Goal: Information Seeking & Learning: Learn about a topic

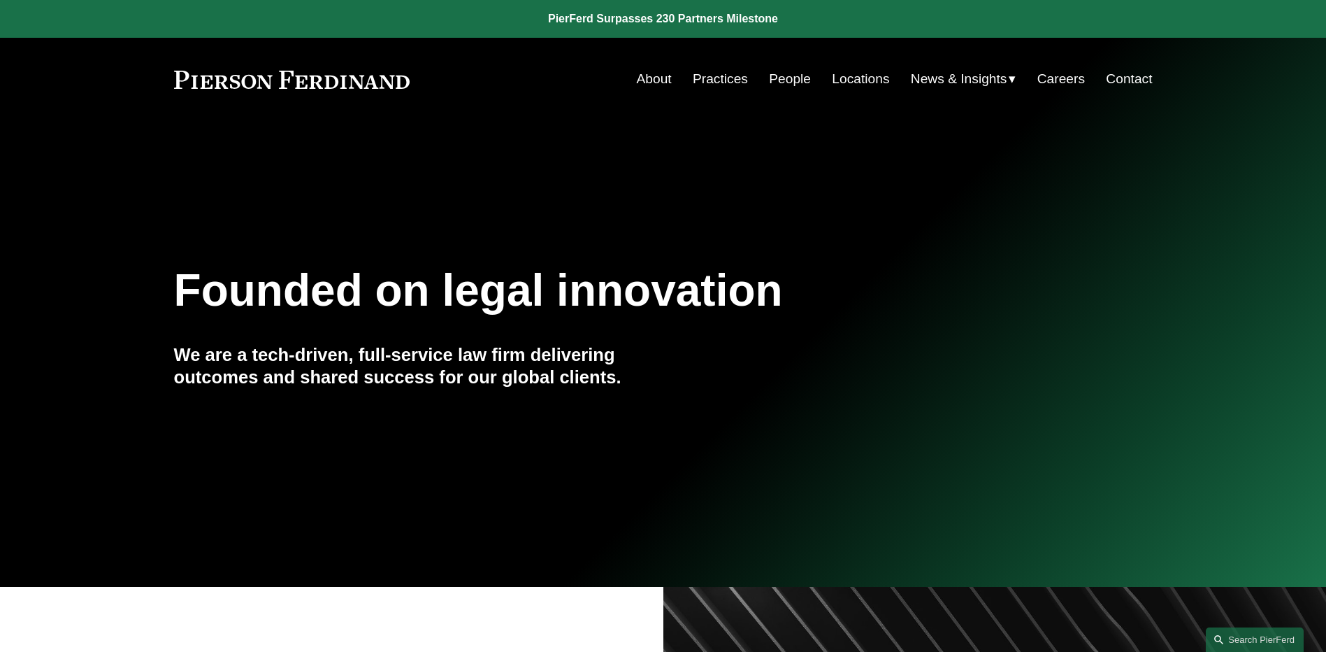
click at [784, 80] on link "People" at bounding box center [790, 79] width 42 height 27
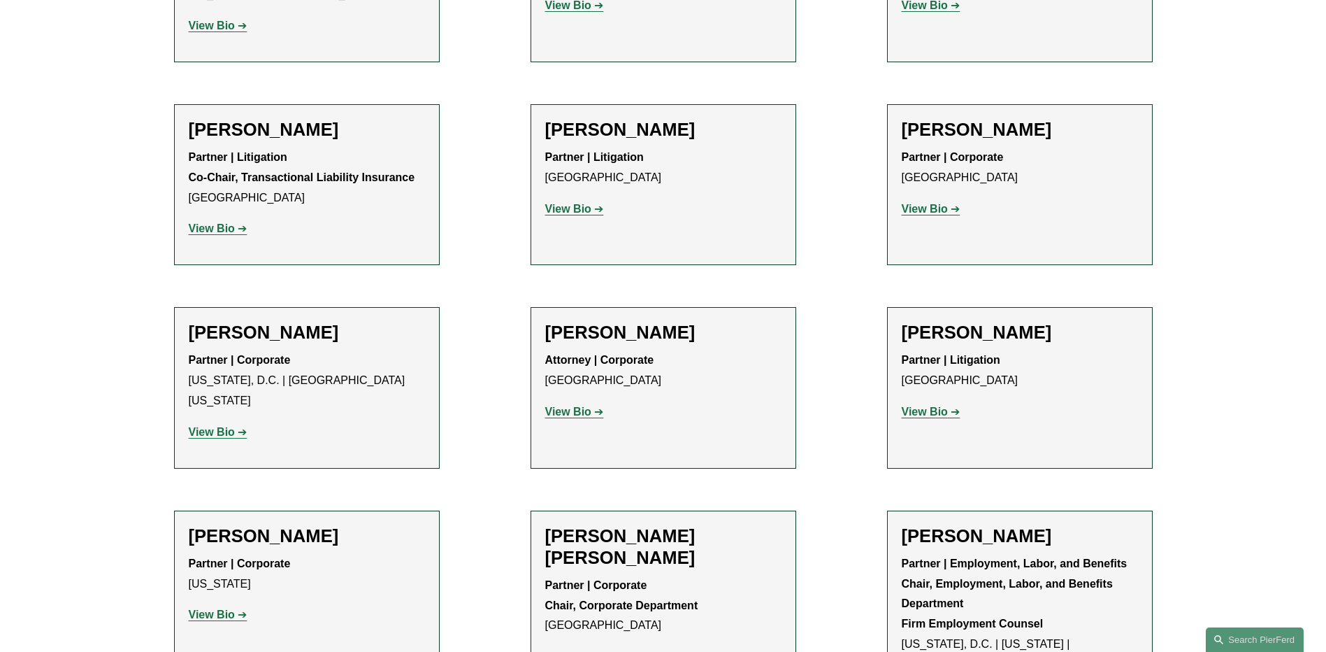
scroll to position [4691, 0]
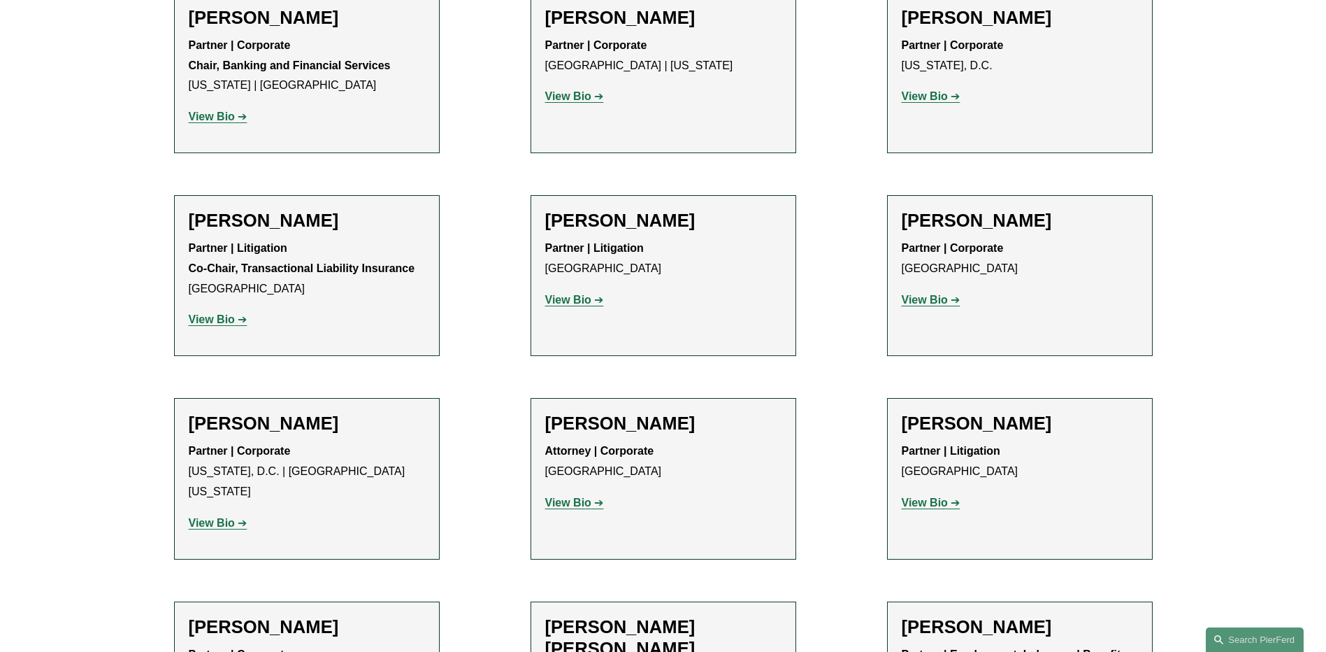
click at [953, 496] on link "View Bio" at bounding box center [931, 502] width 59 height 12
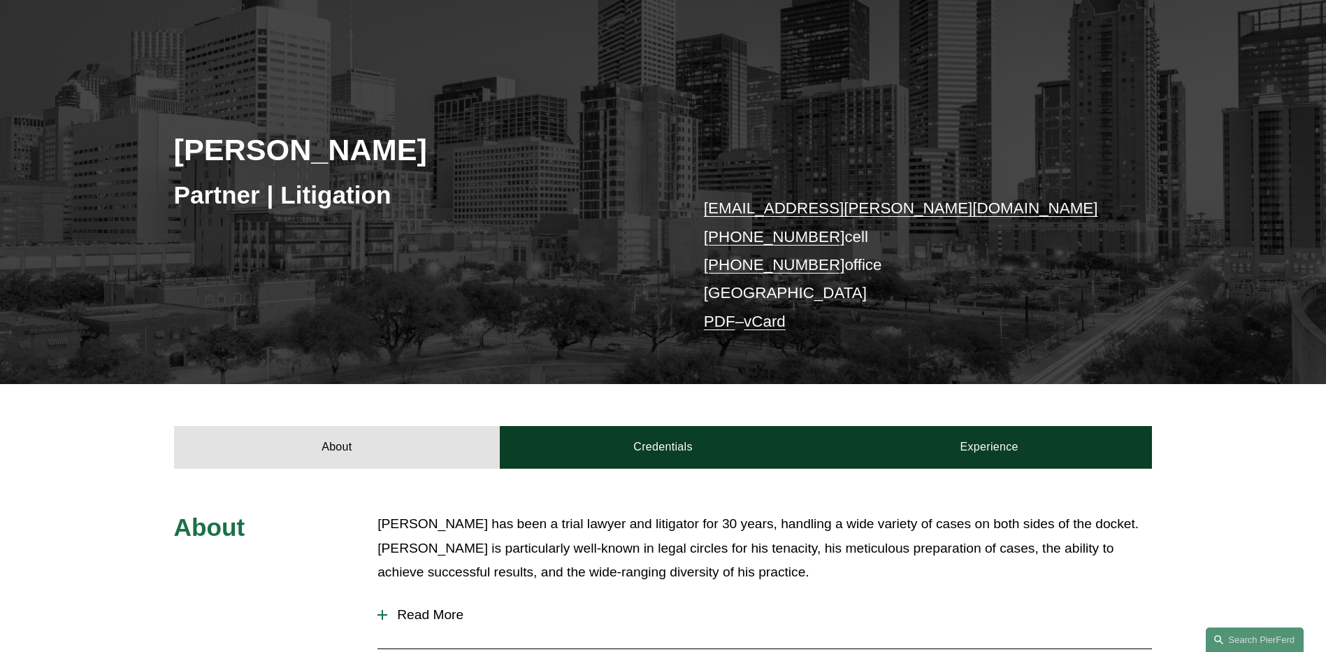
scroll to position [280, 0]
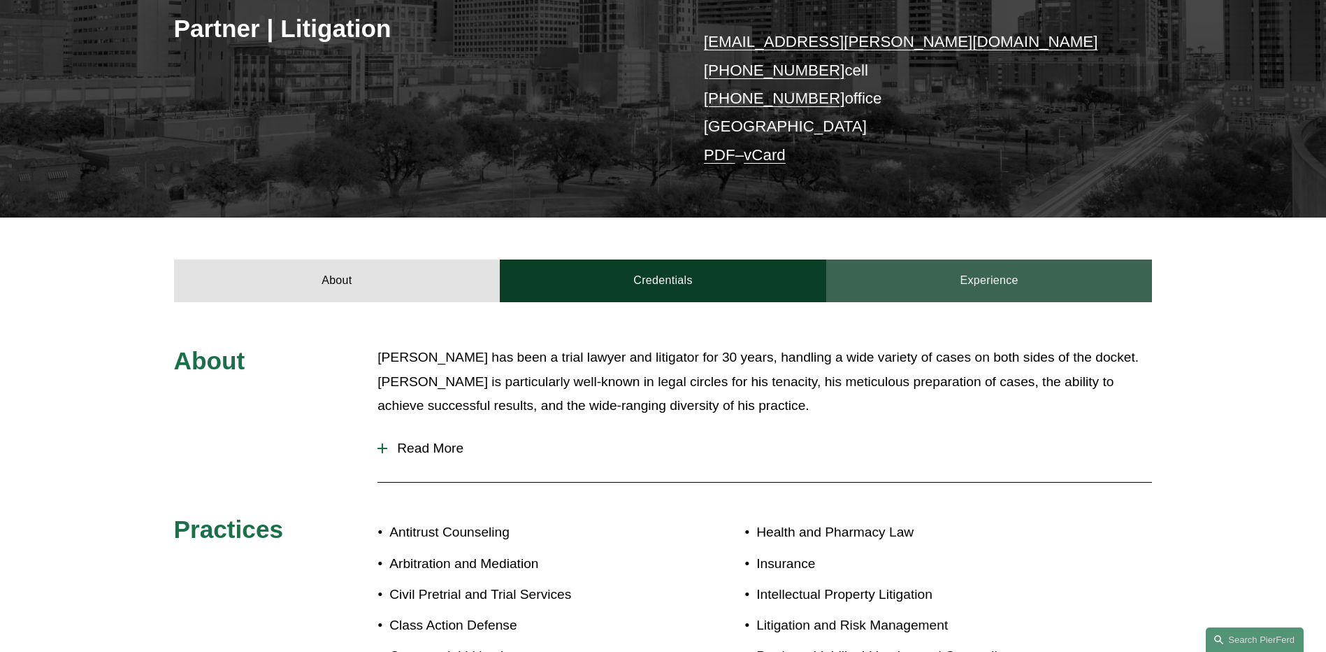
click at [1045, 288] on link "Experience" at bounding box center [989, 280] width 327 height 42
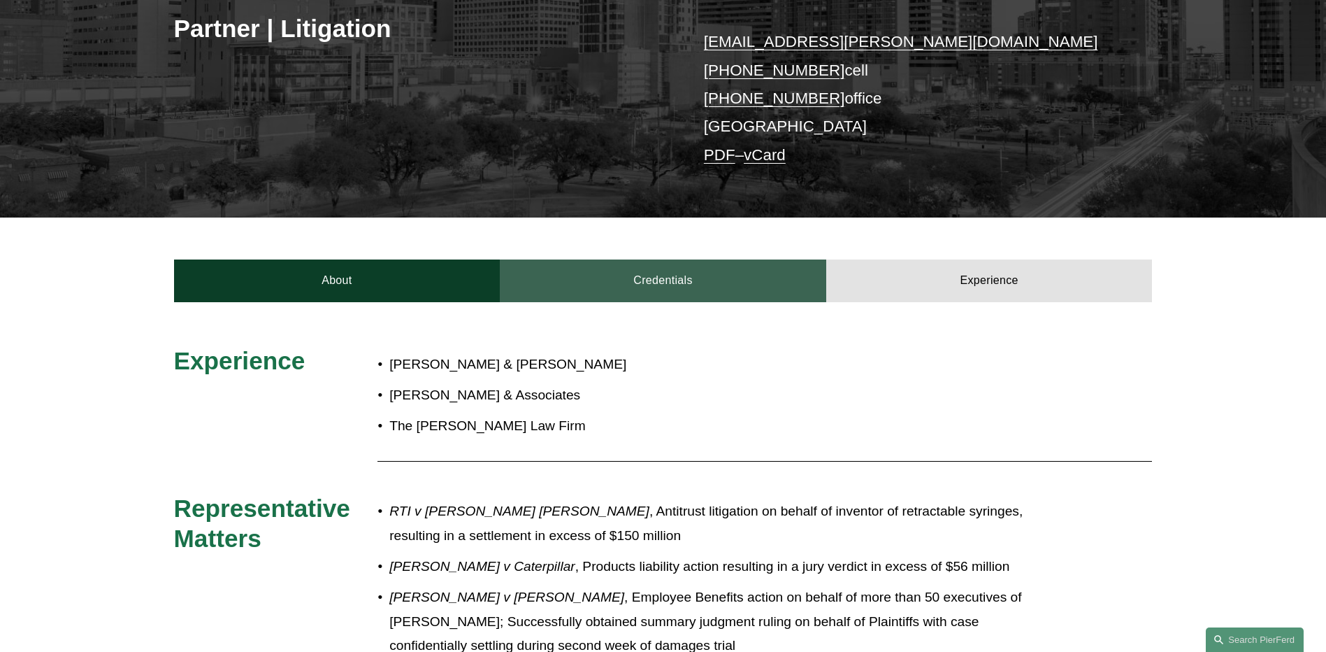
click at [636, 271] on link "Credentials" at bounding box center [663, 280] width 327 height 42
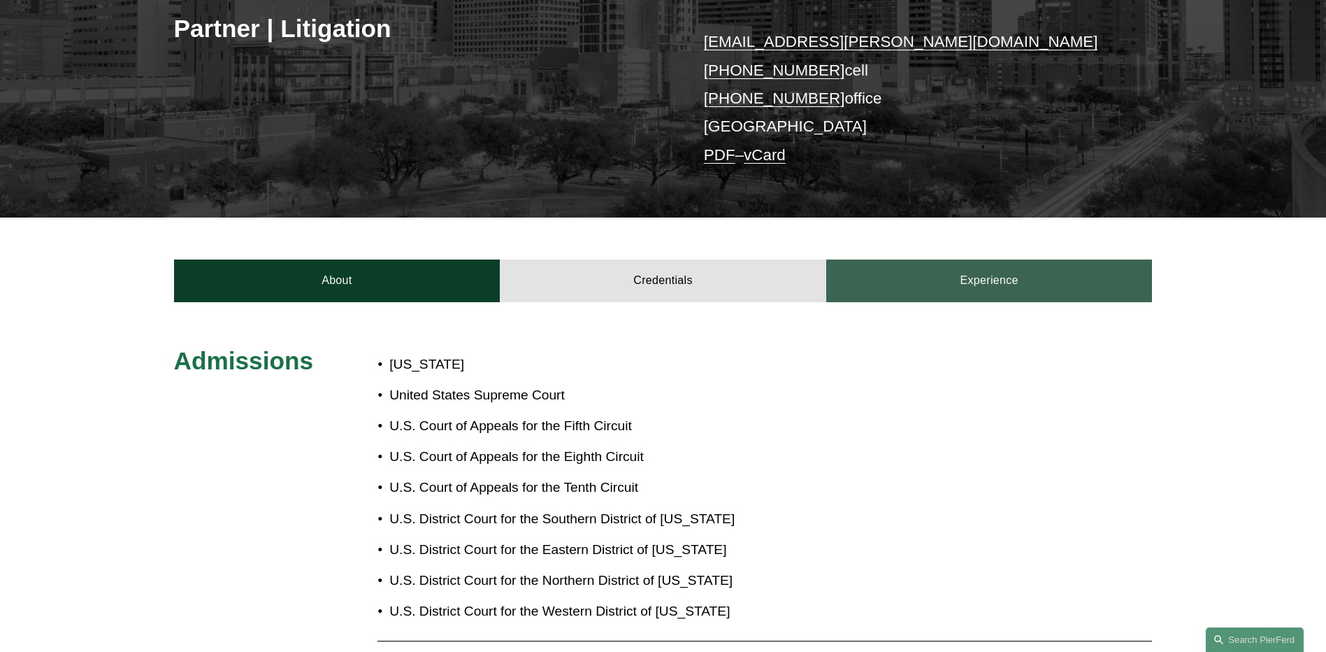
click at [1041, 275] on link "Experience" at bounding box center [989, 280] width 327 height 42
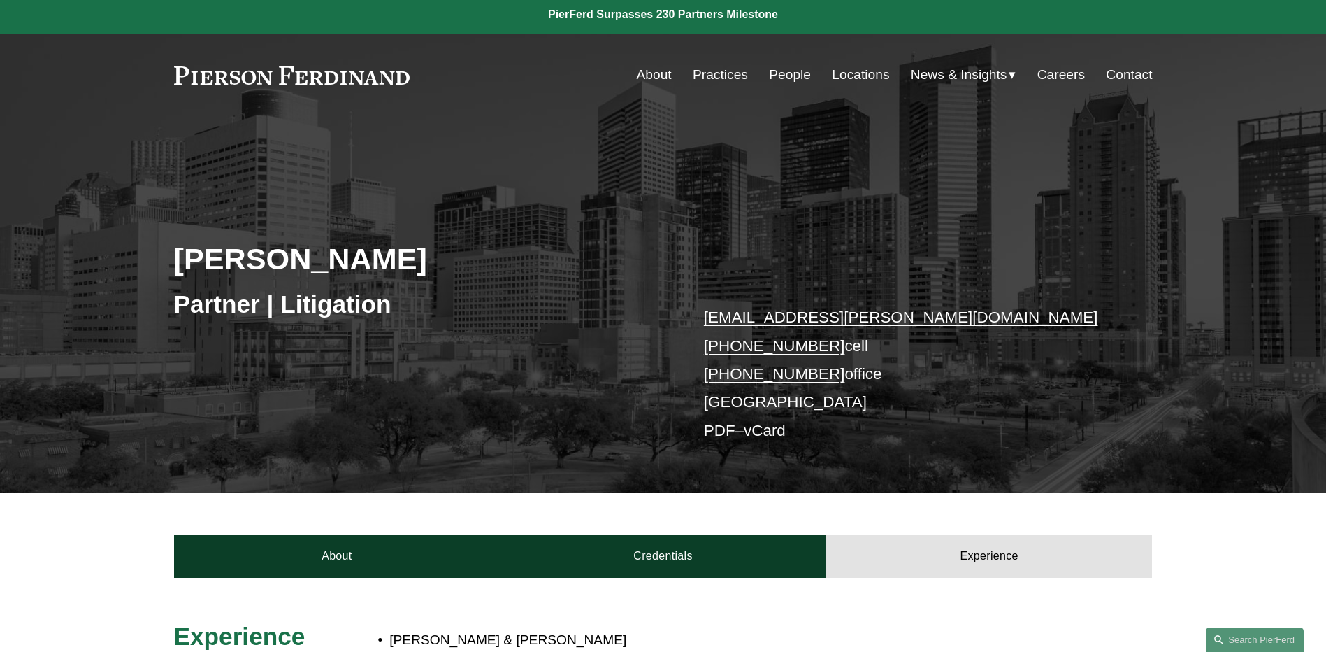
scroll to position [0, 0]
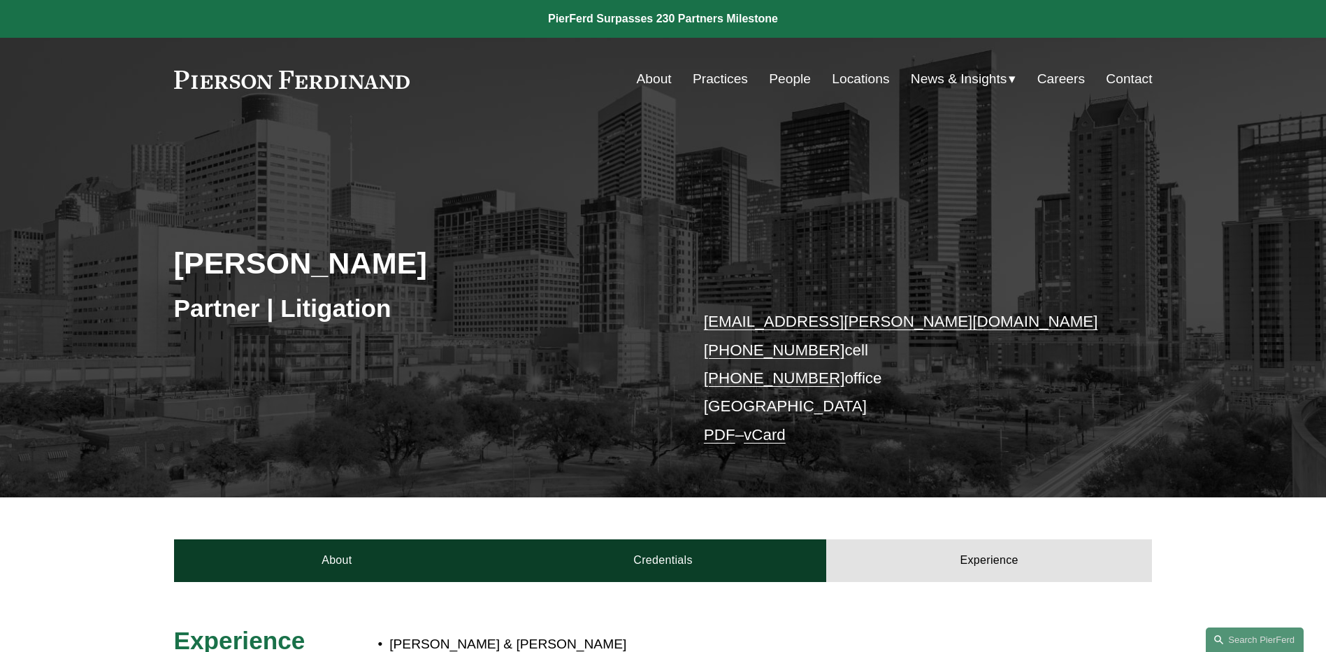
click at [0, 0] on span "News" at bounding box center [0, 0] width 0 height 0
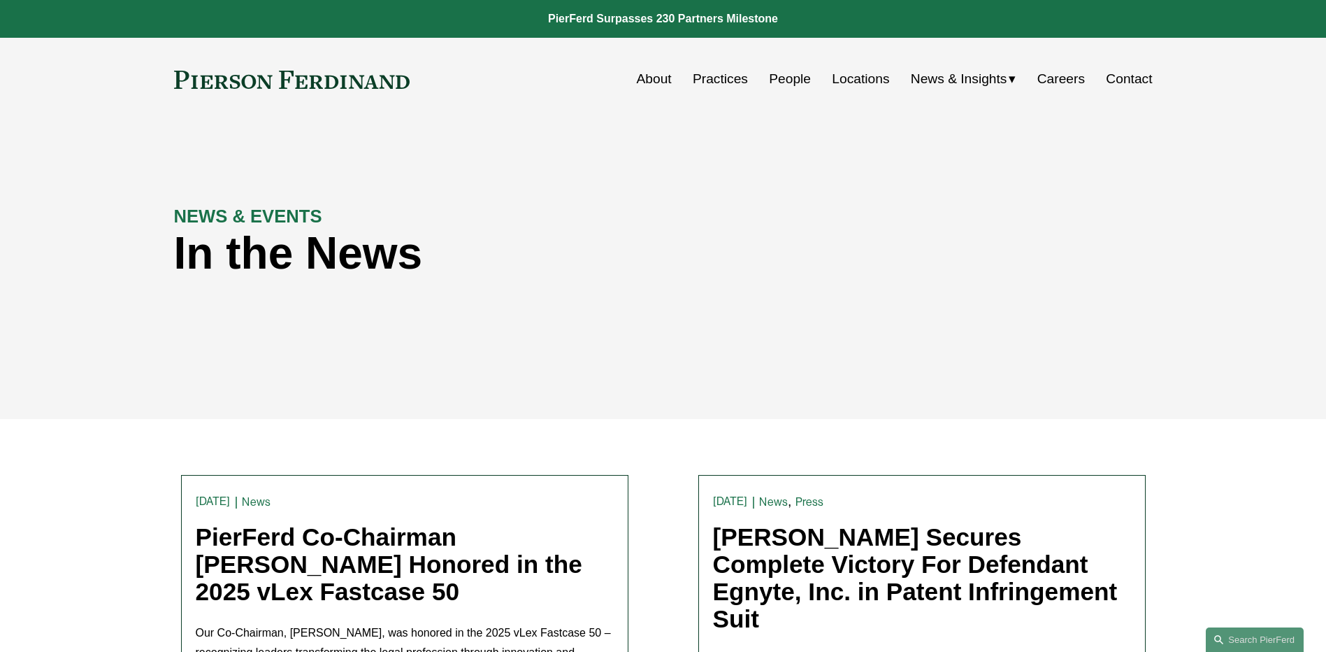
click at [795, 84] on link "People" at bounding box center [790, 79] width 42 height 27
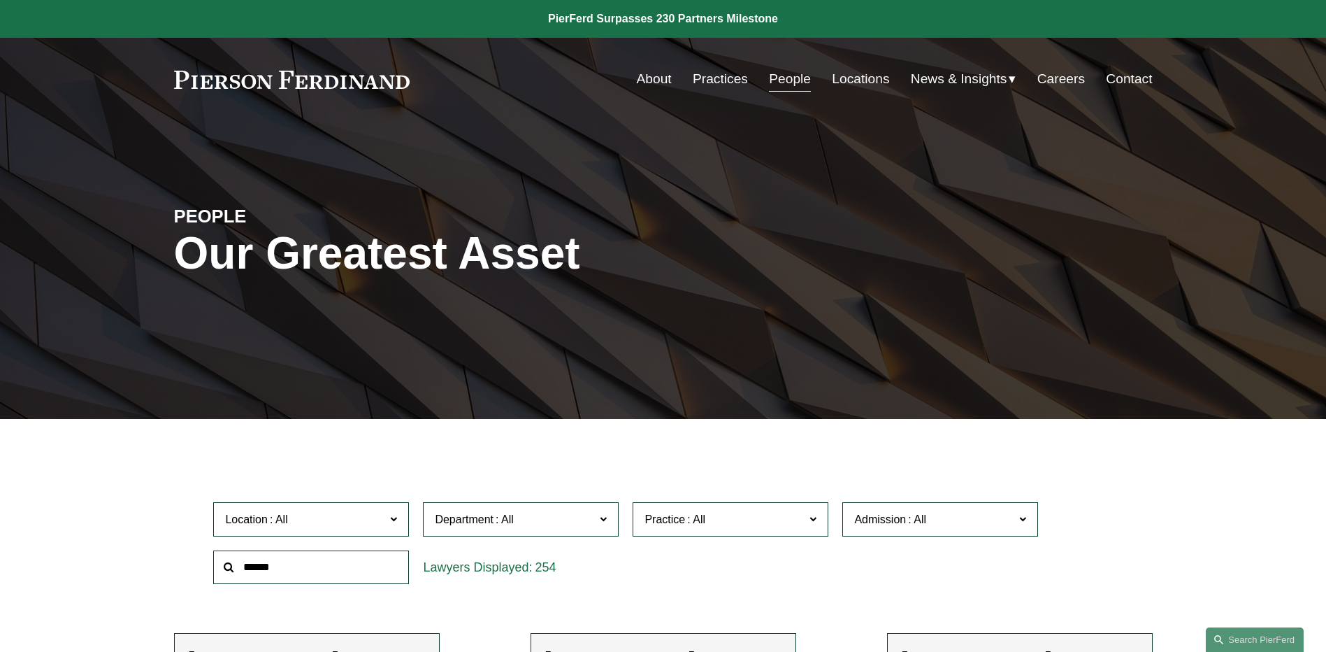
drag, startPoint x: 1178, startPoint y: 250, endPoint x: 1161, endPoint y: 242, distance: 18.8
click at [1177, 250] on div "PEOPLE Our Greatest Asset" at bounding box center [663, 269] width 1326 height 210
click at [0, 0] on span "News" at bounding box center [0, 0] width 0 height 0
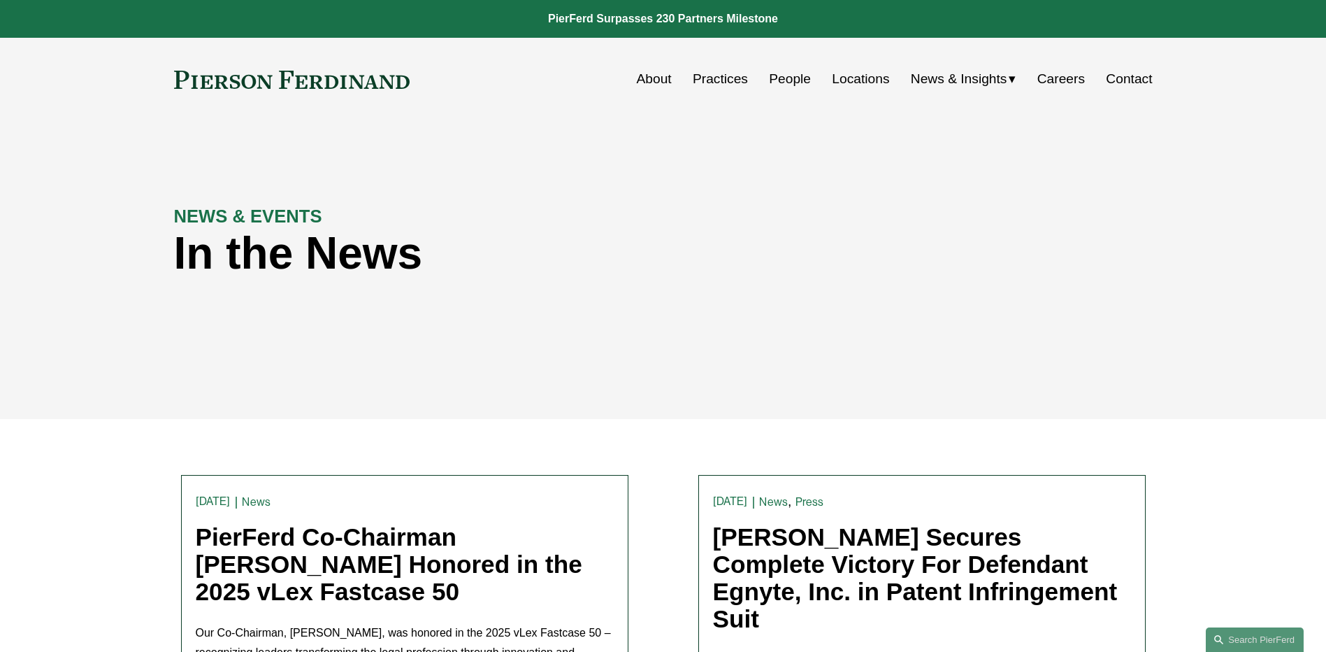
click at [782, 76] on link "People" at bounding box center [790, 79] width 42 height 27
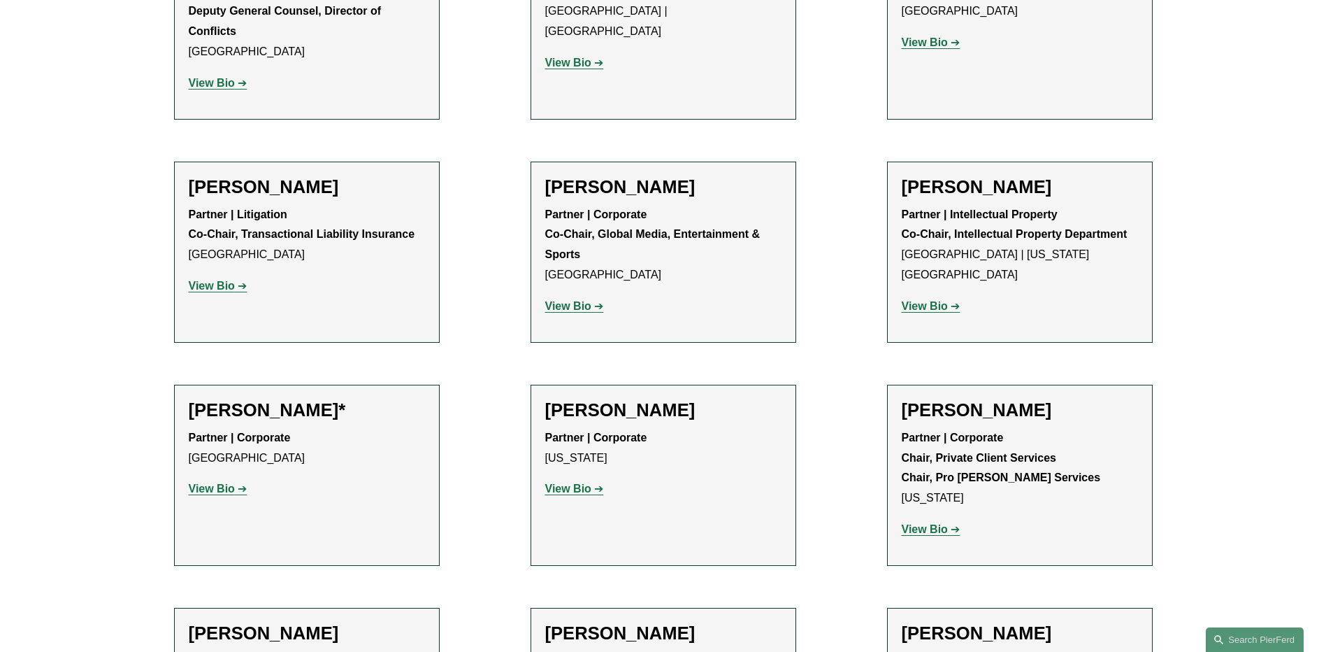
scroll to position [14752, 0]
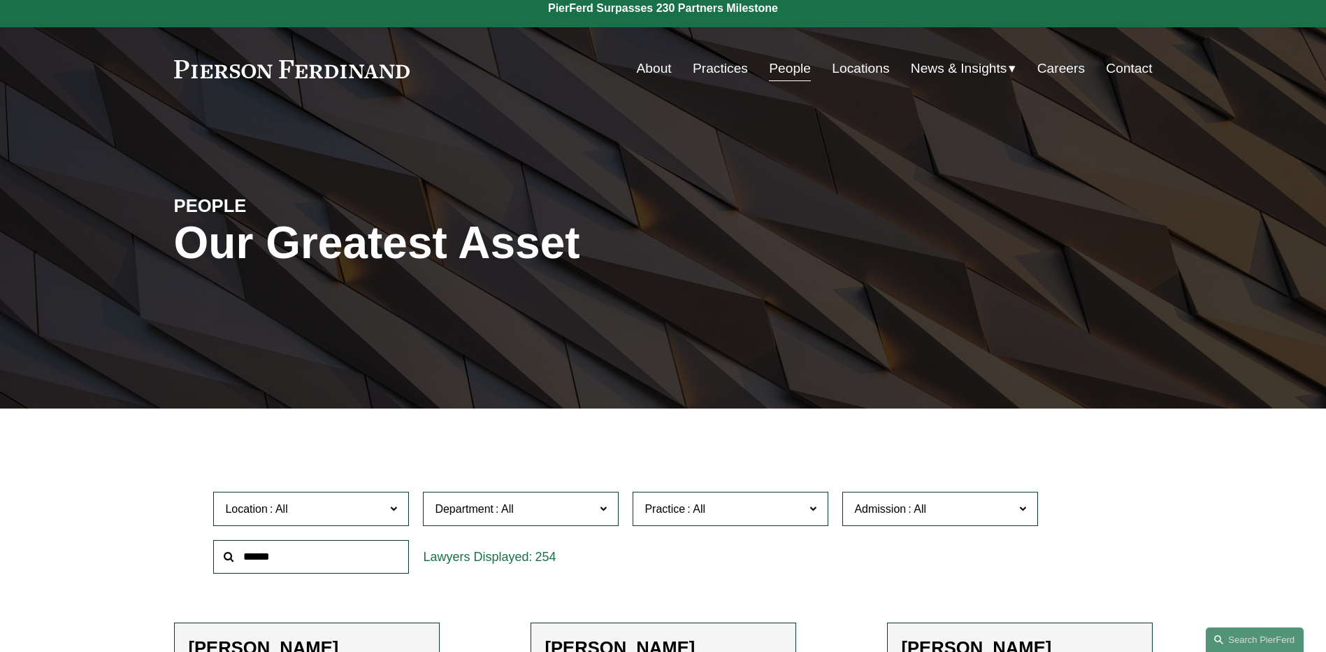
scroll to position [0, 0]
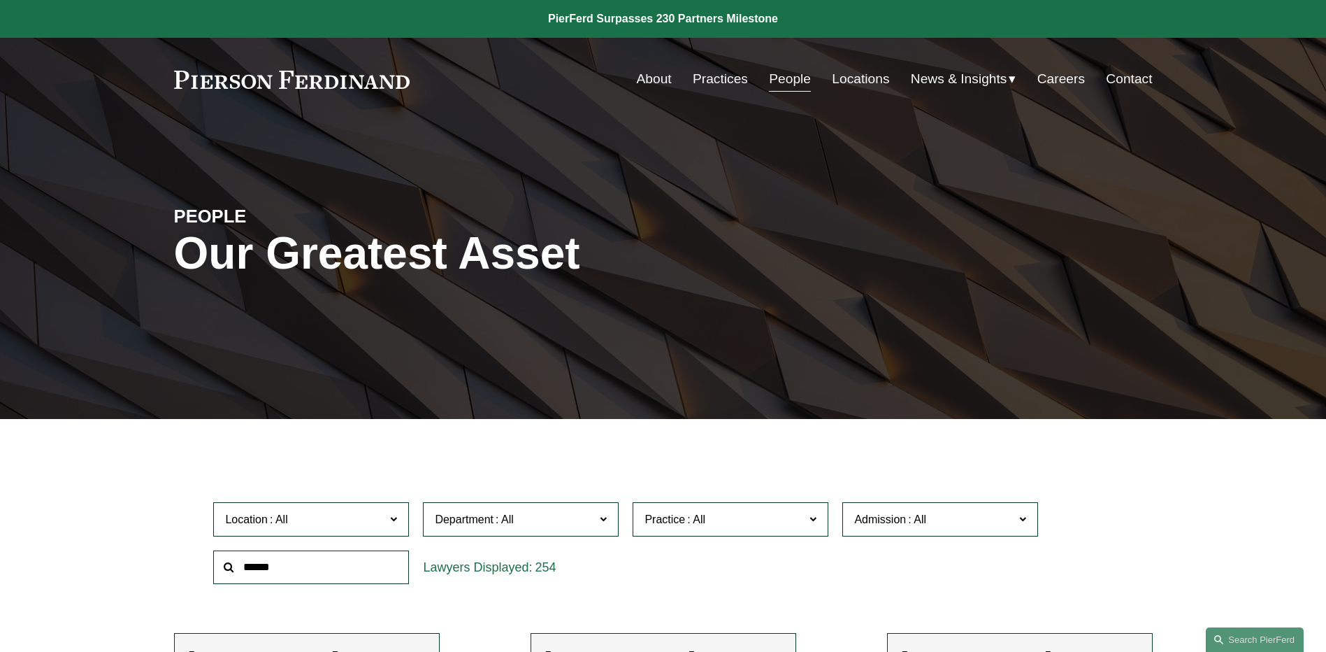
click at [1117, 82] on link "Contact" at bounding box center [1129, 79] width 46 height 27
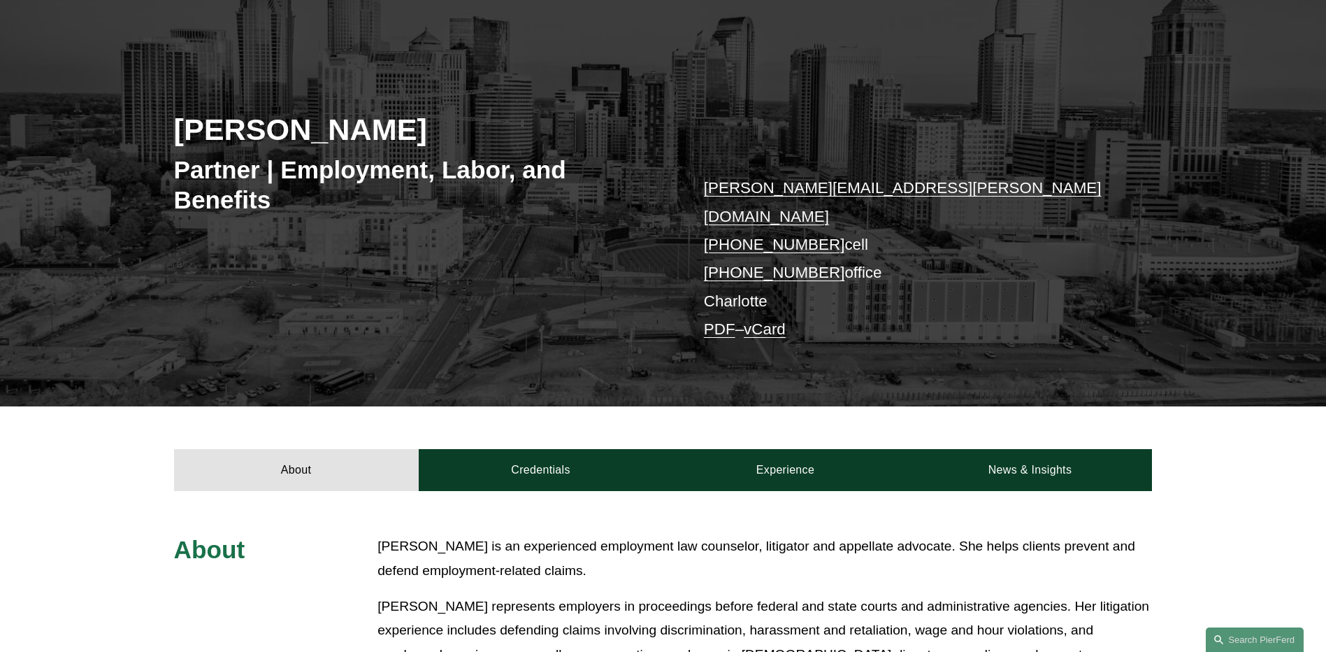
scroll to position [280, 0]
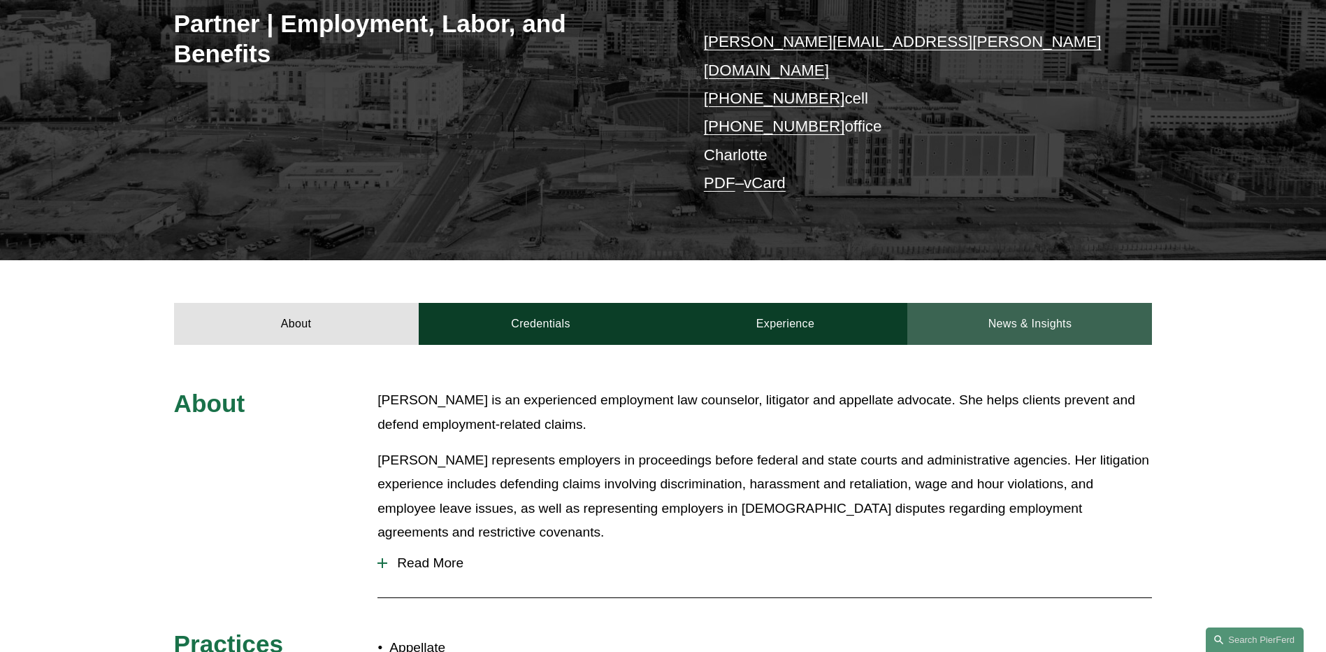
click at [1075, 310] on link "News & Insights" at bounding box center [1029, 324] width 245 height 42
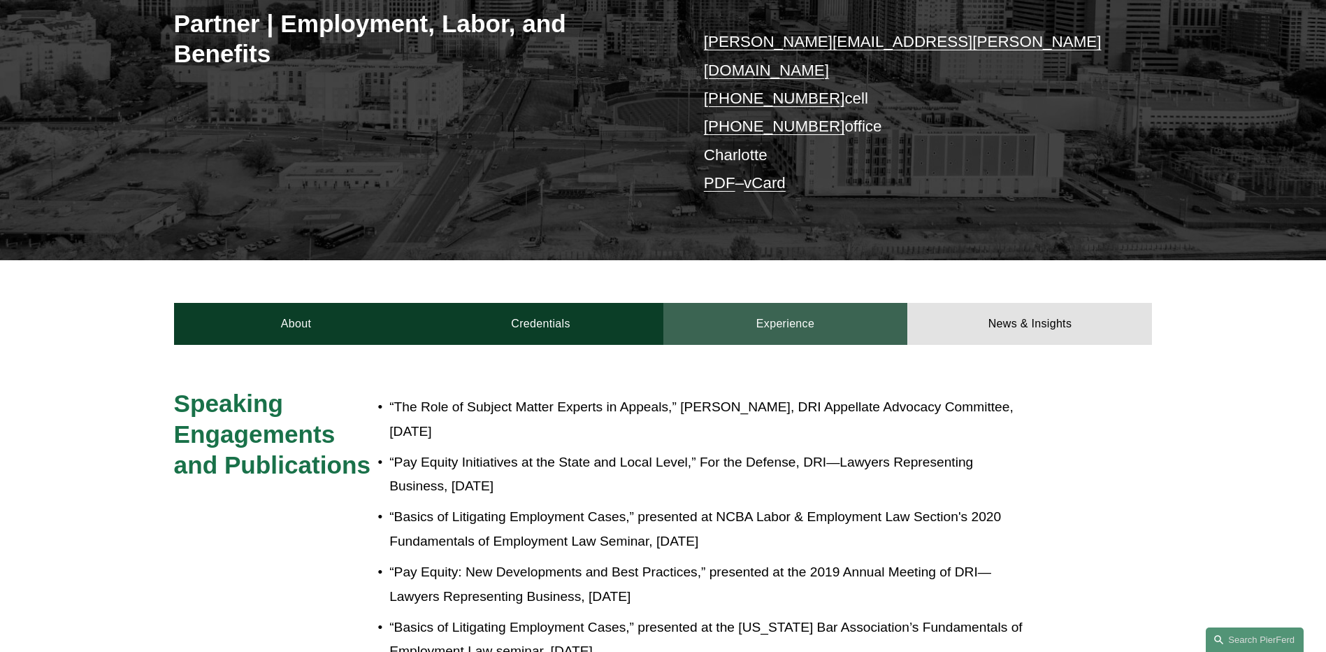
click at [863, 313] on link "Experience" at bounding box center [785, 324] width 245 height 42
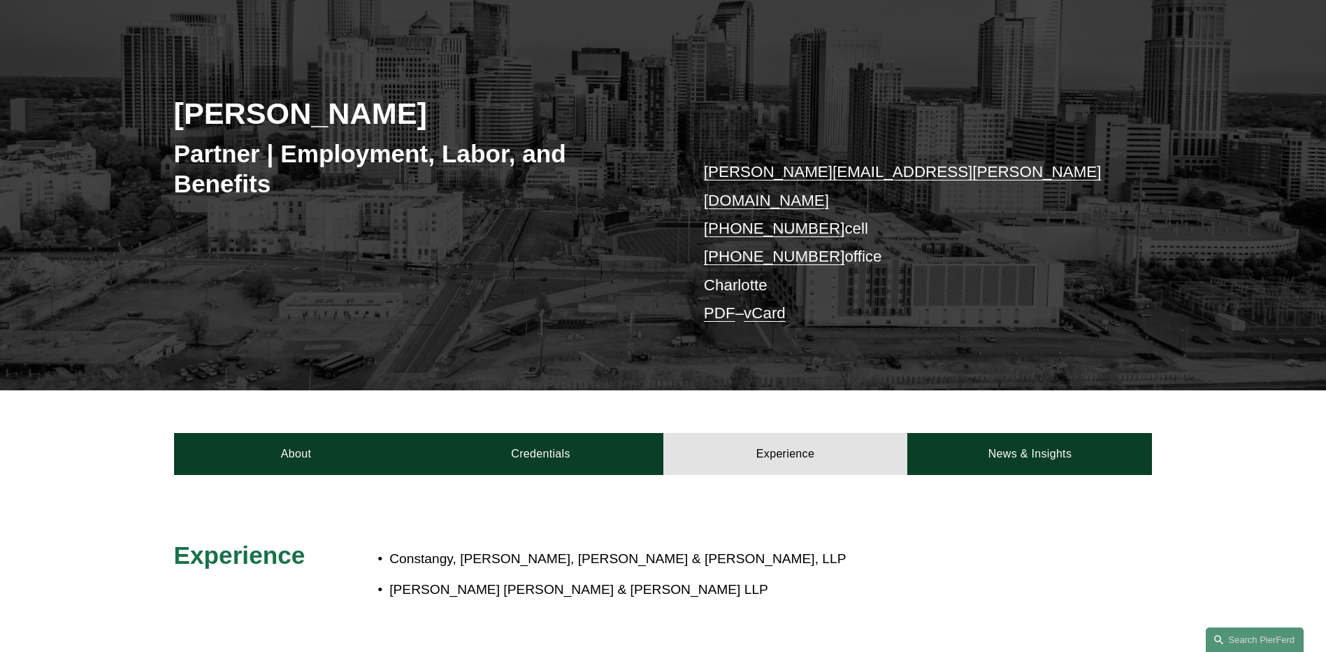
scroll to position [140, 0]
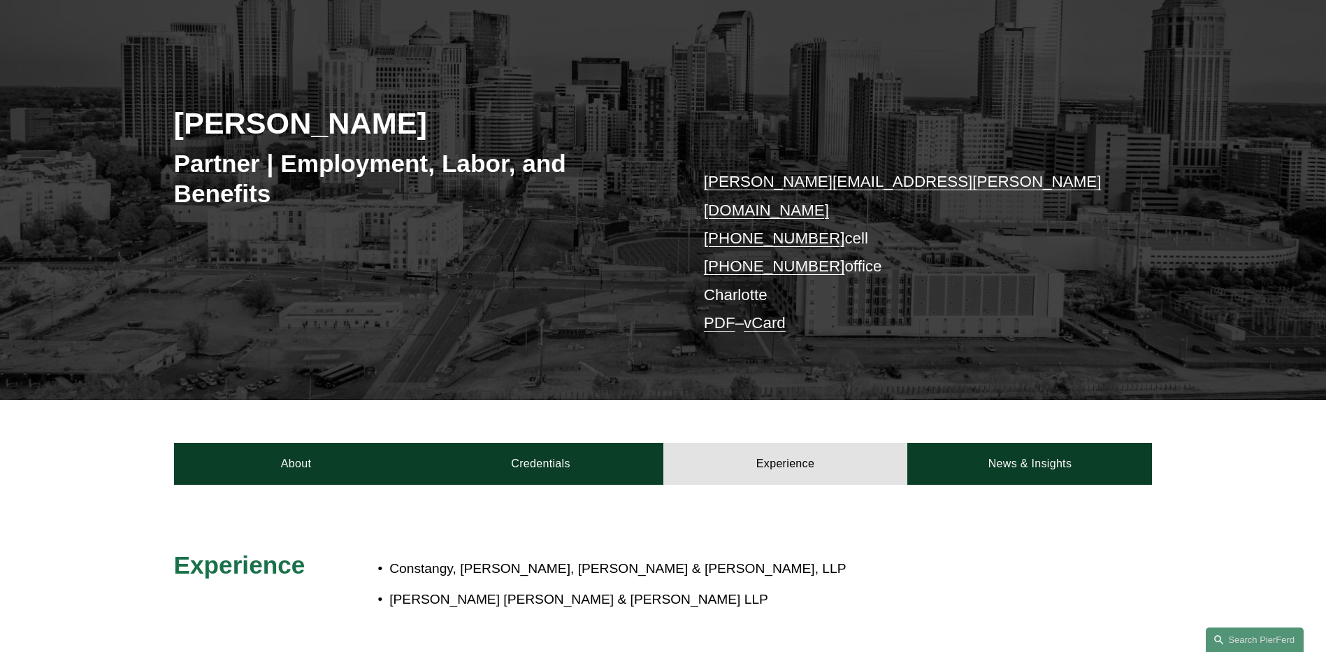
drag, startPoint x: 379, startPoint y: 124, endPoint x: 266, endPoint y: 119, distance: 113.4
click at [266, 119] on h2 "[PERSON_NAME]" at bounding box center [418, 123] width 489 height 36
drag, startPoint x: 266, startPoint y: 119, endPoint x: 280, endPoint y: 122, distance: 15.1
copy h2 "Stricklin"
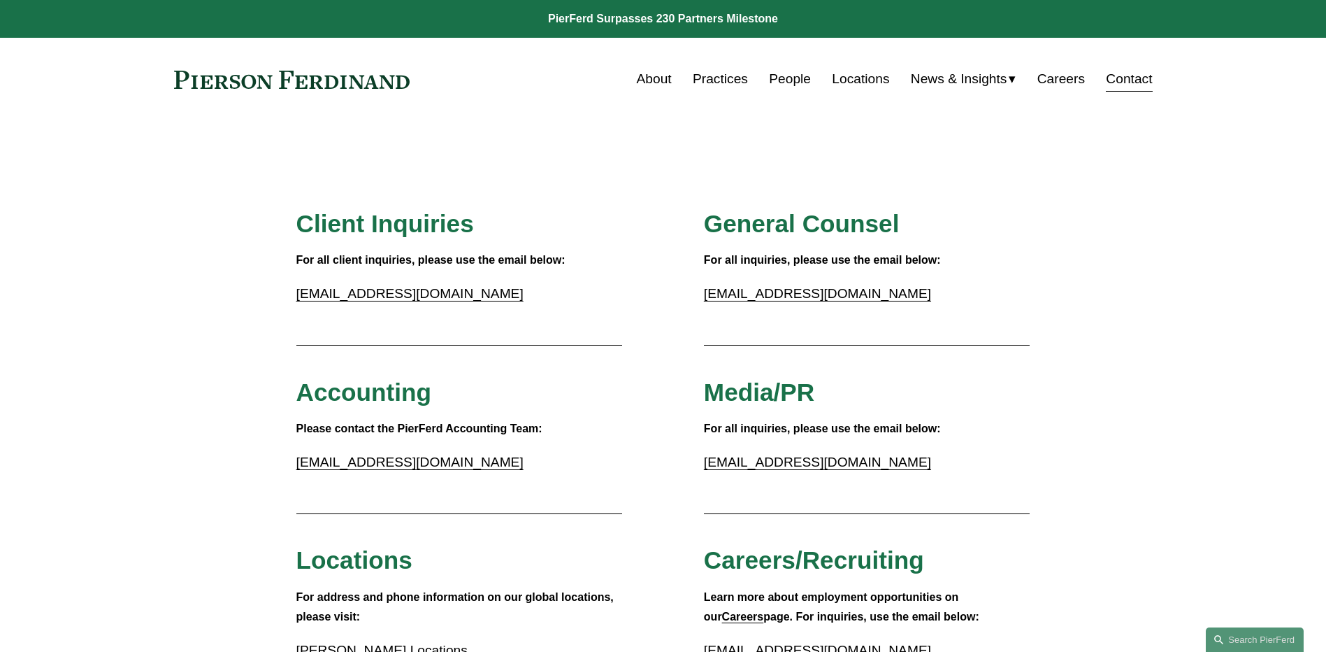
click at [1072, 85] on link "Careers" at bounding box center [1062, 79] width 48 height 27
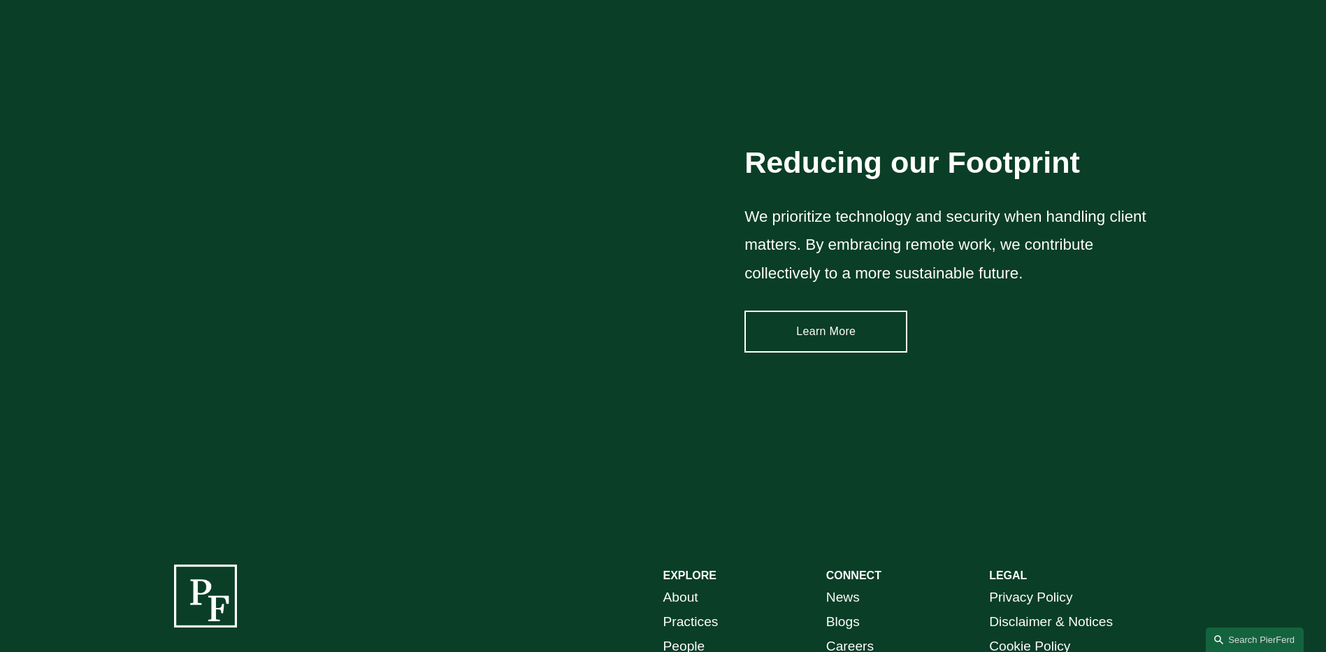
scroll to position [2125, 0]
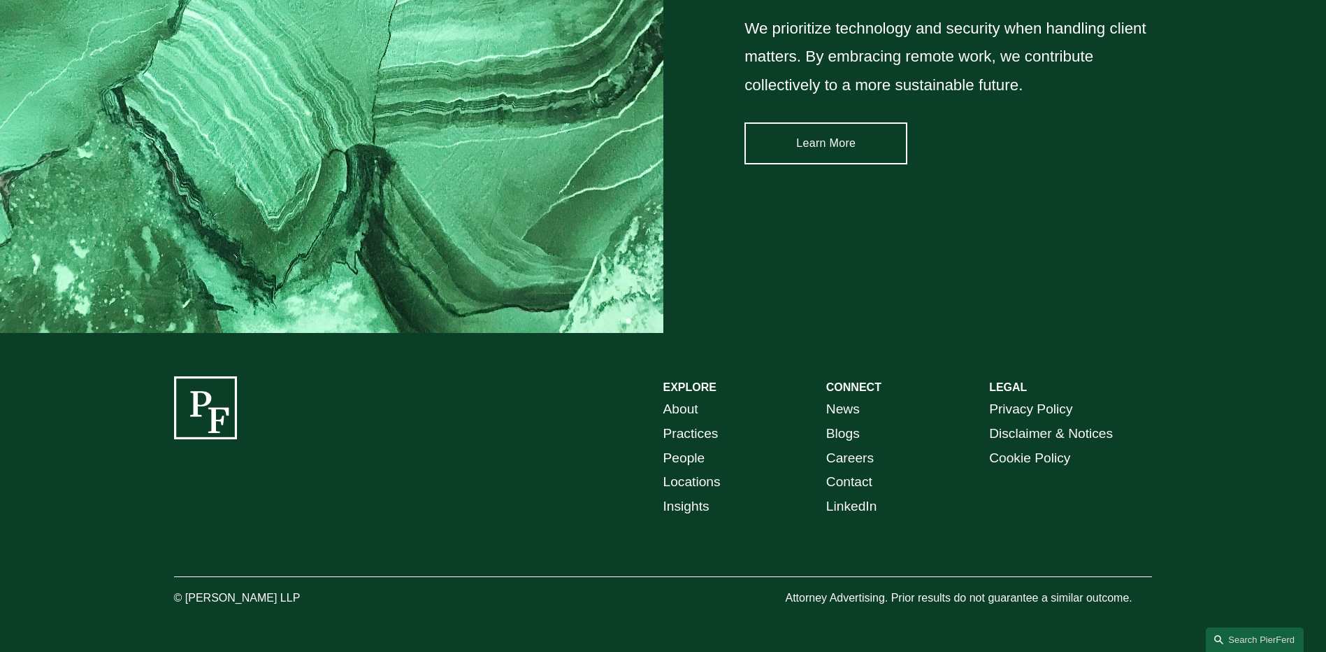
click at [852, 406] on link "News" at bounding box center [843, 409] width 34 height 24
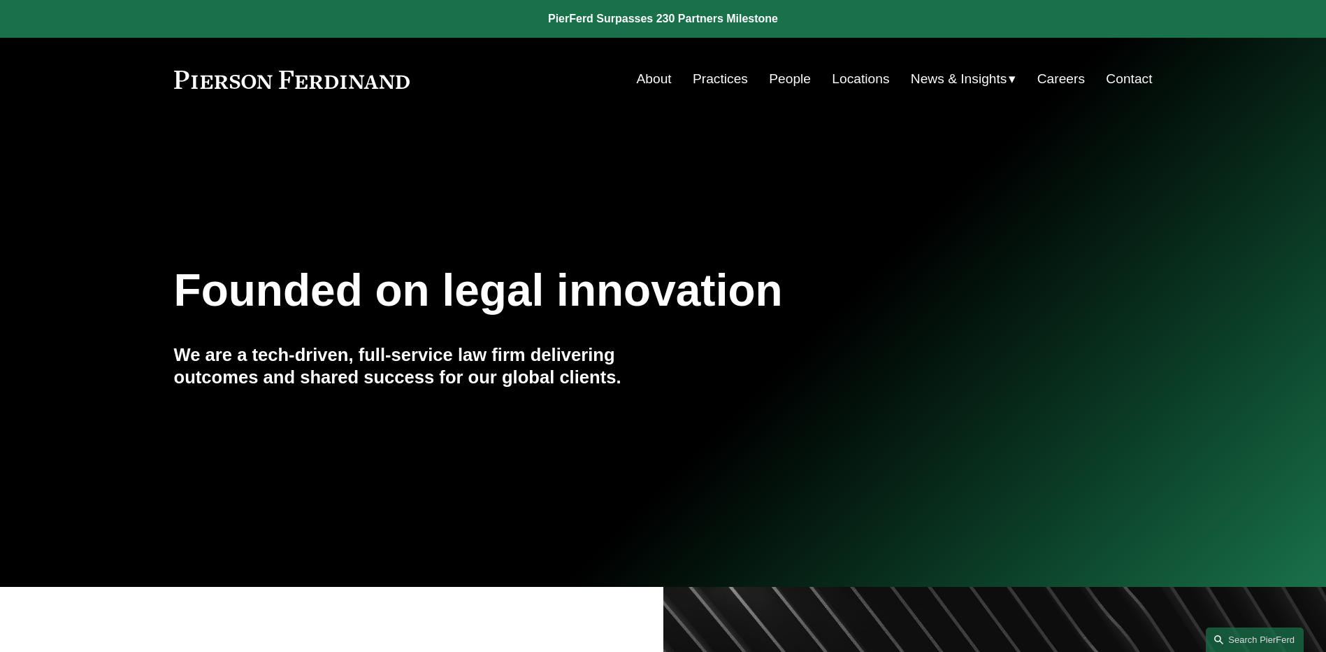
click at [784, 82] on link "People" at bounding box center [790, 79] width 42 height 27
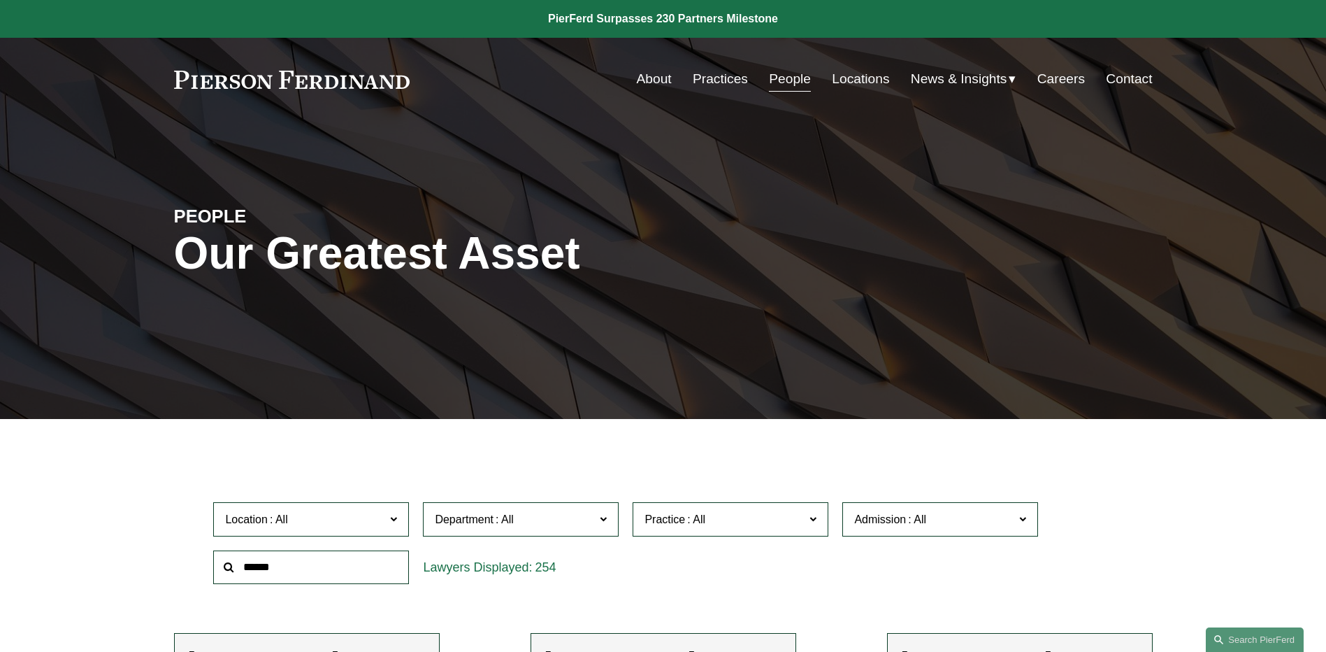
click at [0, 0] on div "News Insights Blogs" at bounding box center [0, 0] width 0 height 0
click at [0, 0] on span "News" at bounding box center [0, 0] width 0 height 0
